Goal: Information Seeking & Learning: Learn about a topic

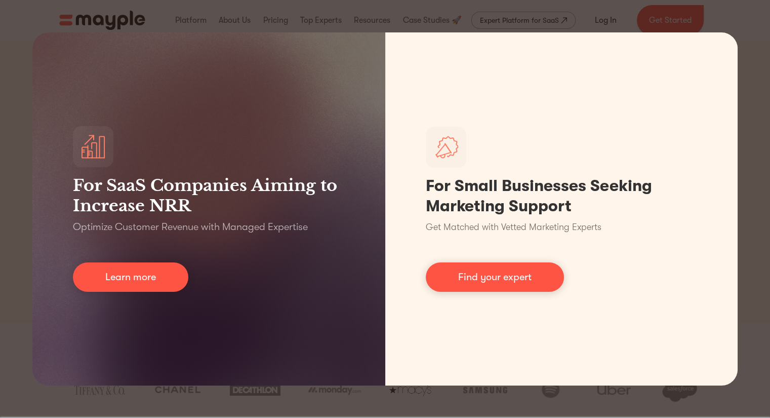
click at [337, 411] on div "For SaaS Companies Aiming to Increase NRR Optimize Customer Revenue with Manage…" at bounding box center [385, 209] width 770 height 418
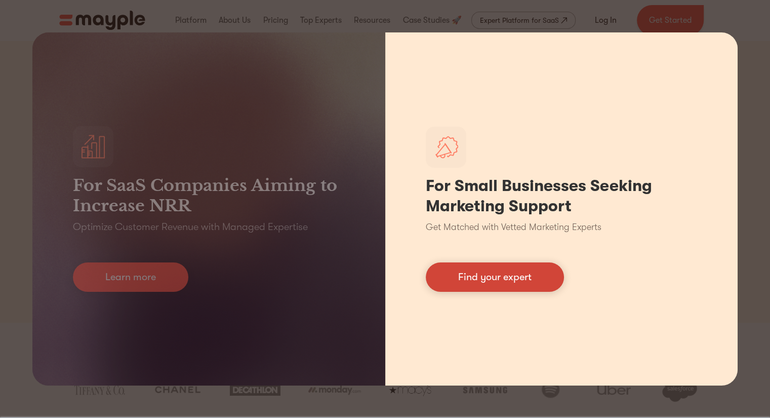
click at [488, 275] on link "Find your expert" at bounding box center [495, 276] width 138 height 29
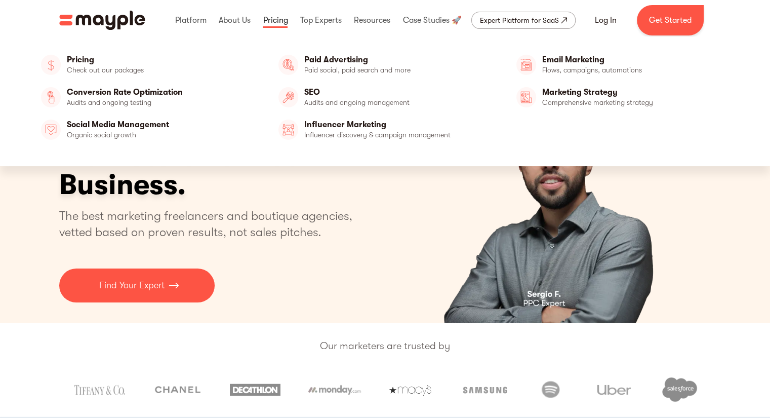
click at [282, 22] on link at bounding box center [275, 20] width 30 height 32
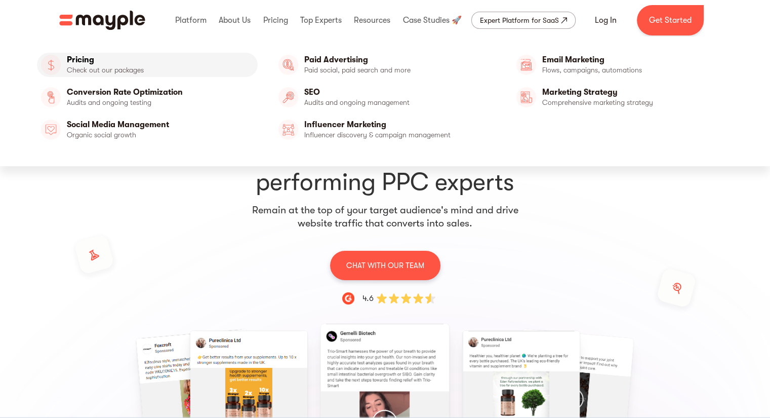
click at [137, 61] on link "Pricing" at bounding box center [147, 65] width 221 height 24
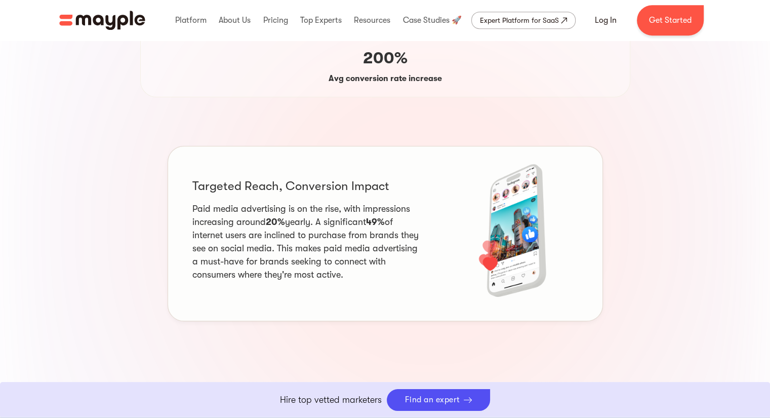
scroll to position [911, 0]
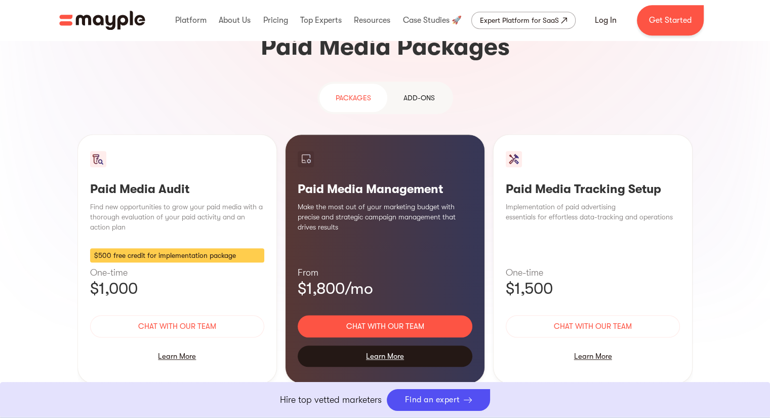
click at [374, 345] on div "Learn More" at bounding box center [385, 355] width 175 height 21
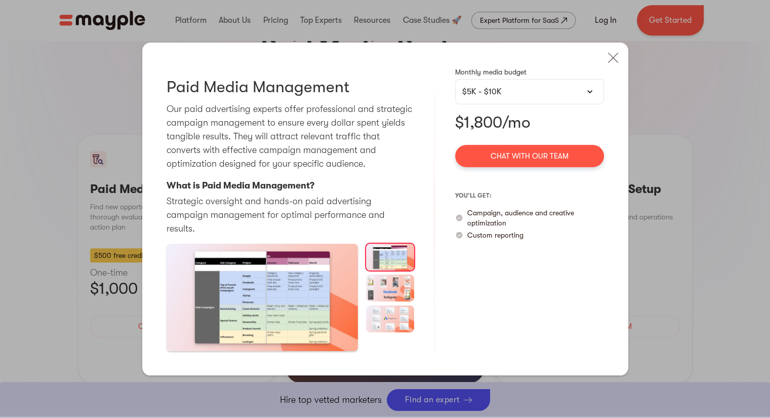
click at [506, 92] on div "$5K - $10K" at bounding box center [529, 92] width 135 height 12
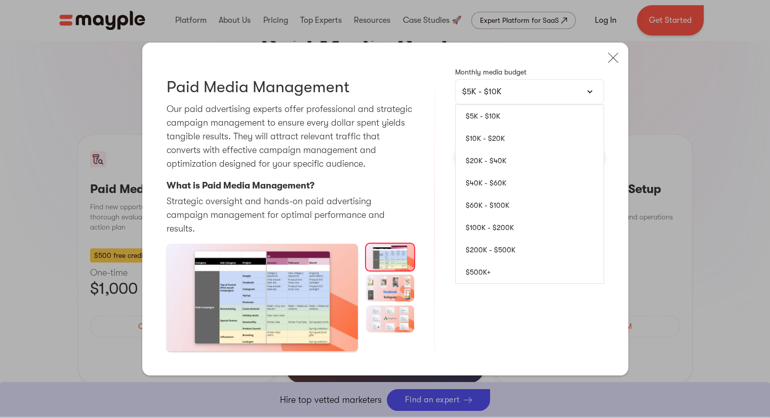
click at [500, 187] on link "$40K - $60K" at bounding box center [530, 183] width 148 height 22
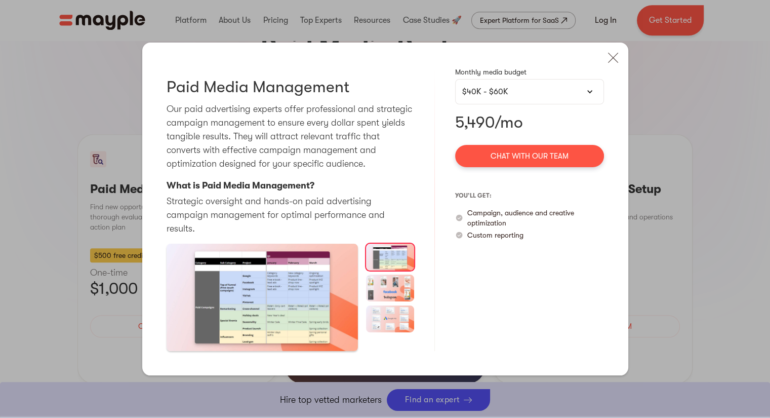
click at [524, 96] on div "$40K - $60K" at bounding box center [529, 92] width 135 height 12
click at [532, 98] on div "$40K - $60K" at bounding box center [529, 92] width 135 height 12
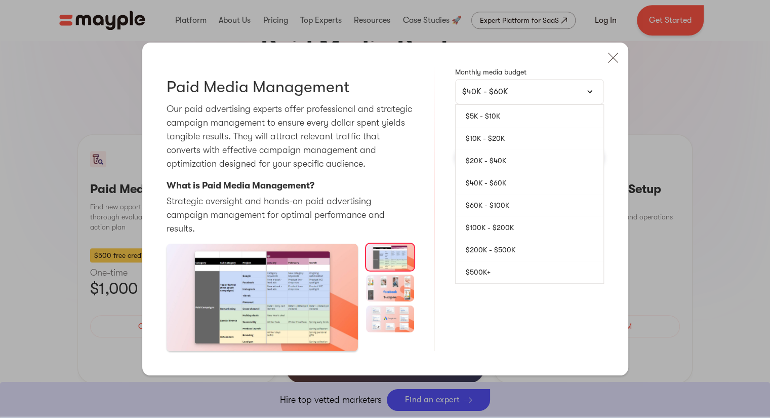
click at [508, 229] on link "$100K - $200K" at bounding box center [530, 227] width 148 height 22
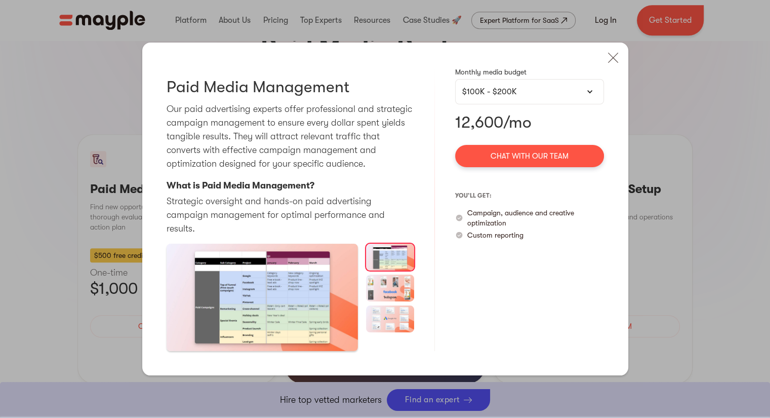
click at [542, 95] on div "$100K - $200K" at bounding box center [529, 92] width 135 height 12
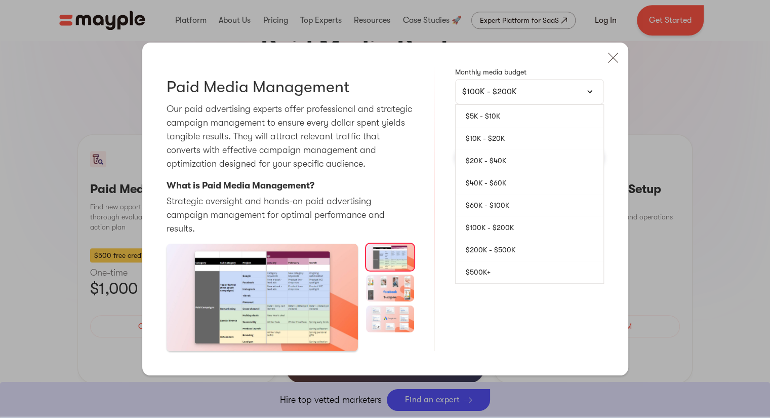
click at [517, 253] on link "$200K - $500K" at bounding box center [530, 249] width 148 height 22
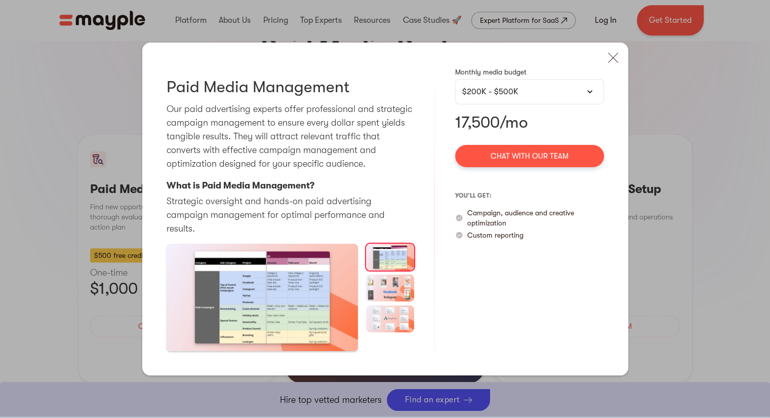
click at [548, 96] on div "$200K - $500K" at bounding box center [529, 92] width 135 height 12
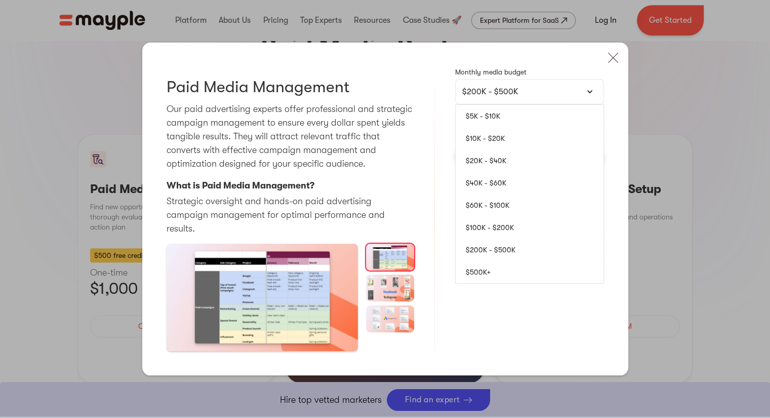
click at [511, 210] on link "$60K - $100K" at bounding box center [530, 205] width 148 height 22
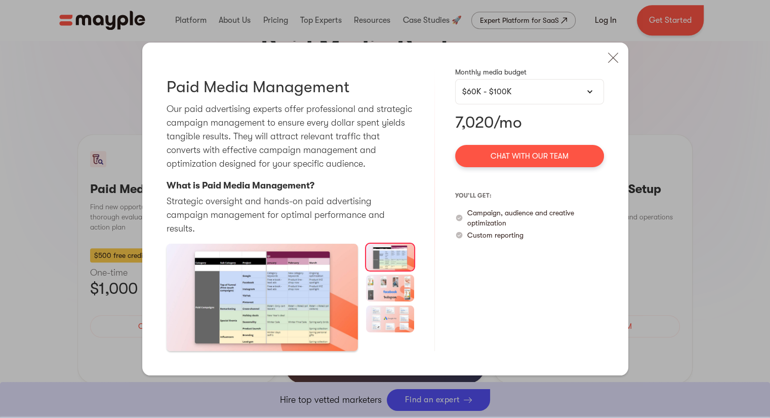
click at [511, 96] on div "$60K - $100K" at bounding box center [529, 92] width 135 height 12
click at [520, 98] on div "$60K - $100K" at bounding box center [529, 92] width 135 height 12
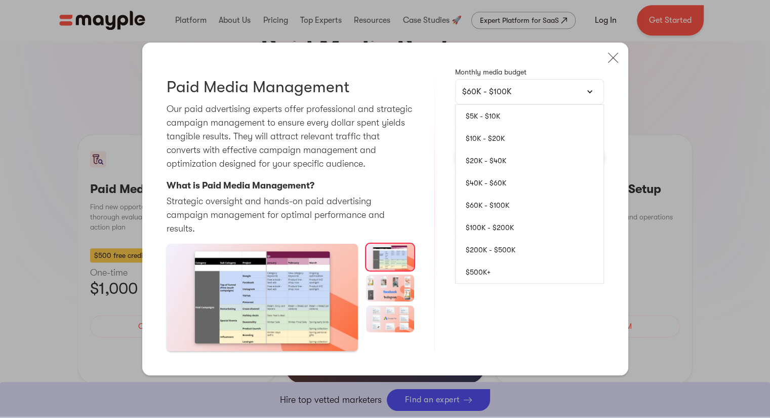
click at [505, 228] on link "$100K - $200K" at bounding box center [530, 227] width 148 height 22
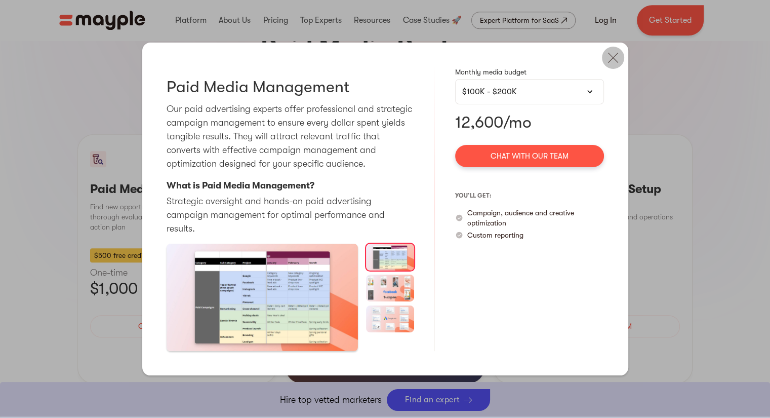
click at [611, 63] on img at bounding box center [613, 58] width 22 height 22
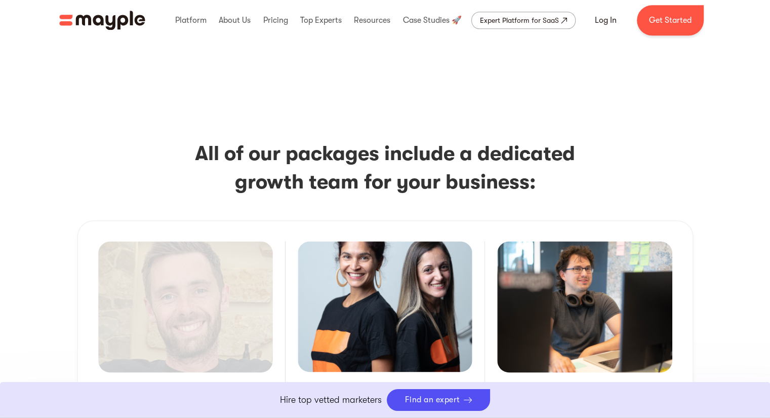
scroll to position [1316, 0]
